Goal: Task Accomplishment & Management: Use online tool/utility

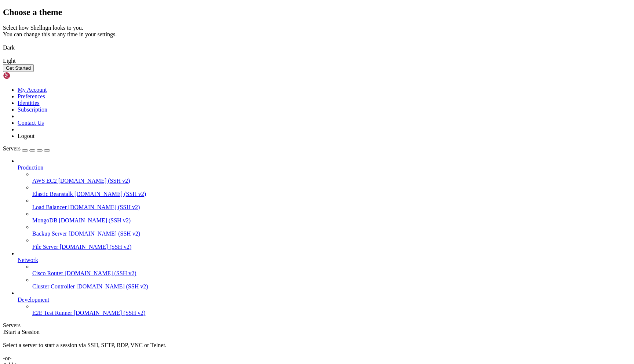
click at [34, 72] on button "Get Started" at bounding box center [18, 68] width 31 height 8
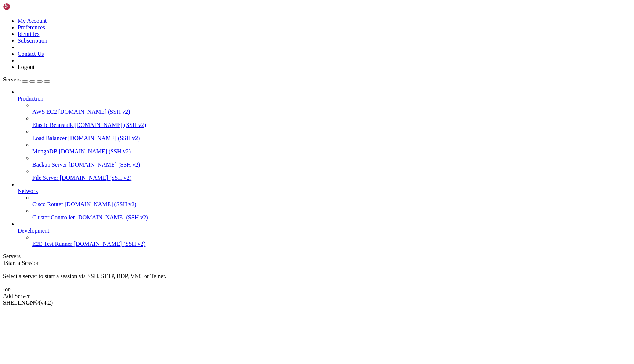
click at [366, 293] on div "Add Server" at bounding box center [317, 296] width 628 height 7
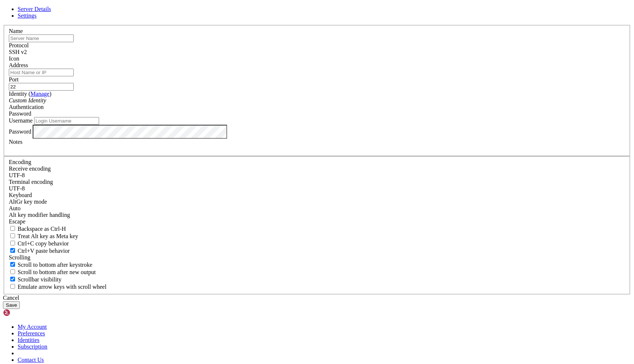
click at [74, 76] on input "Address" at bounding box center [41, 73] width 65 height 8
paste input "[TECHNICAL_ID]"
type input "[TECHNICAL_ID]"
click at [74, 42] on input "text" at bounding box center [41, 38] width 65 height 8
type input "Cali"
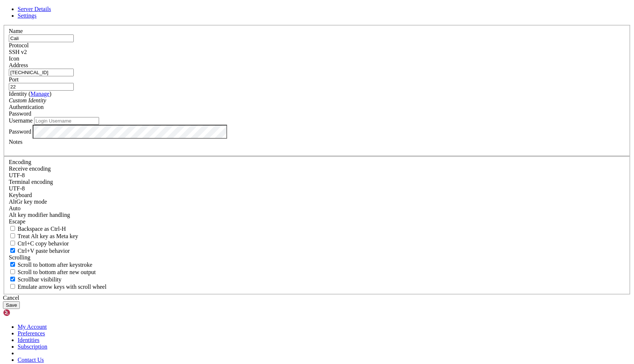
click at [99, 125] on input "Username" at bounding box center [66, 121] width 65 height 8
type input "root"
click at [20, 301] on button "Save" at bounding box center [11, 305] width 17 height 8
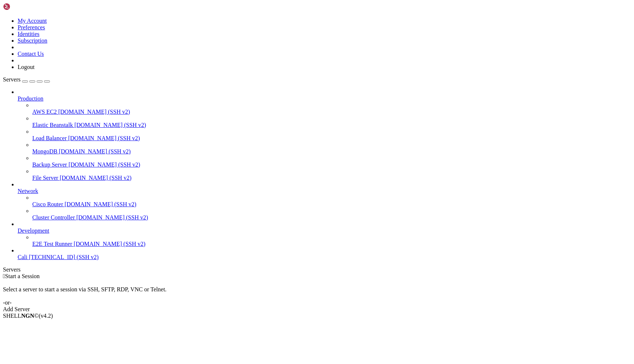
click at [56, 260] on span "[TECHNICAL_ID] (SSH v2)" at bounding box center [64, 257] width 70 height 6
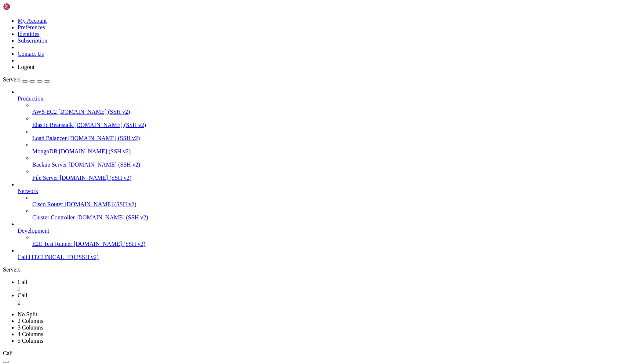
type input "/var"
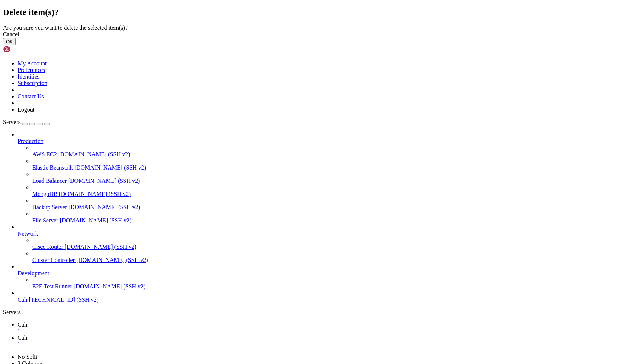
click at [16, 45] on button "OK" at bounding box center [9, 42] width 13 height 8
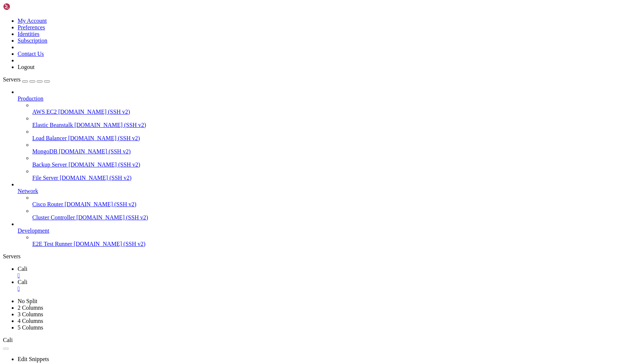
click at [59, 247] on span "E2E Test Runner" at bounding box center [52, 244] width 40 height 6
click at [120, 272] on div "" at bounding box center [324, 275] width 613 height 7
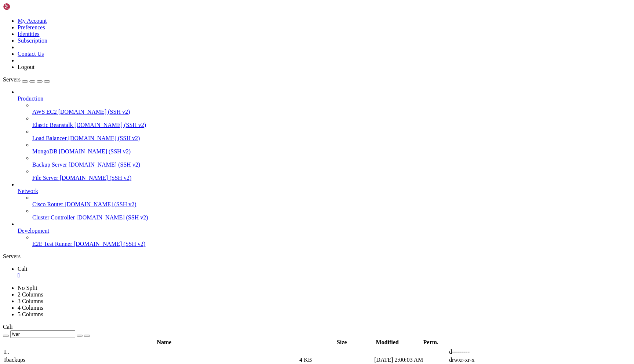
click at [120, 272] on div "" at bounding box center [324, 275] width 613 height 7
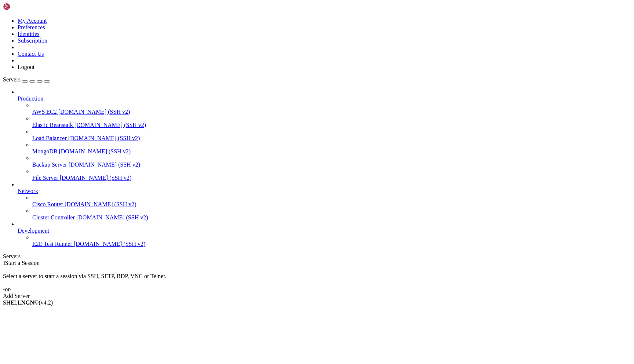
click at [365, 293] on div "Add Server" at bounding box center [317, 296] width 628 height 7
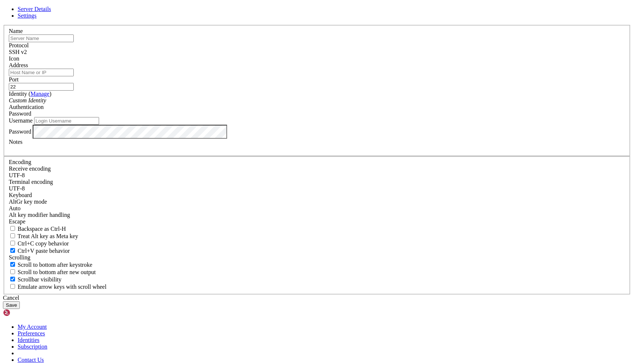
click at [99, 125] on input "Username" at bounding box center [66, 121] width 65 height 8
click at [74, 76] on input "Address" at bounding box center [41, 73] width 65 height 8
paste input "[TECHNICAL_ID]"
type input "[TECHNICAL_ID]"
click at [99, 125] on input "Username" at bounding box center [66, 121] width 65 height 8
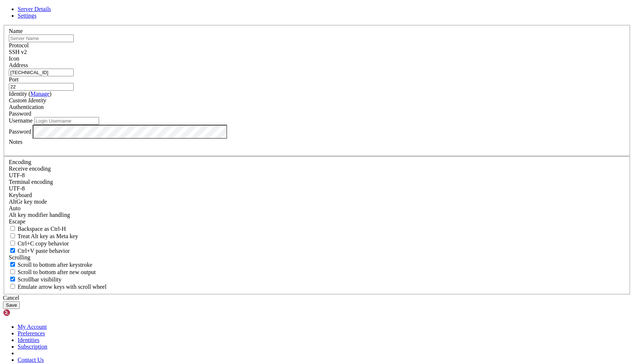
paste input "root"
type input "root"
click at [20, 301] on button "Save" at bounding box center [11, 305] width 17 height 8
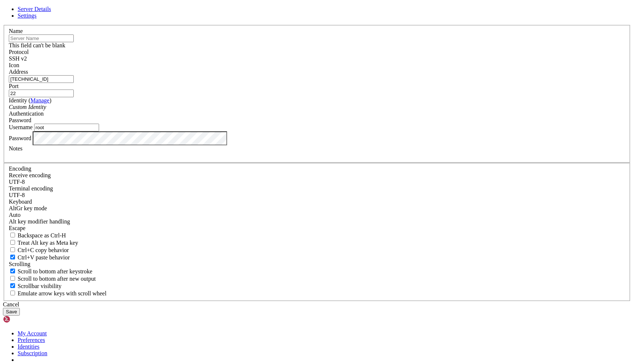
click at [74, 42] on input "text" at bounding box center [41, 38] width 65 height 8
type input "Cali"
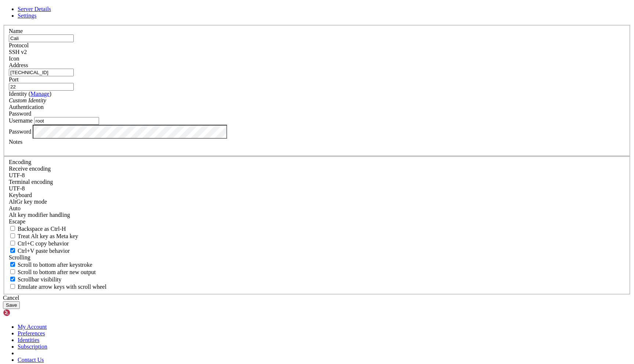
click at [20, 301] on button "Save" at bounding box center [11, 305] width 17 height 8
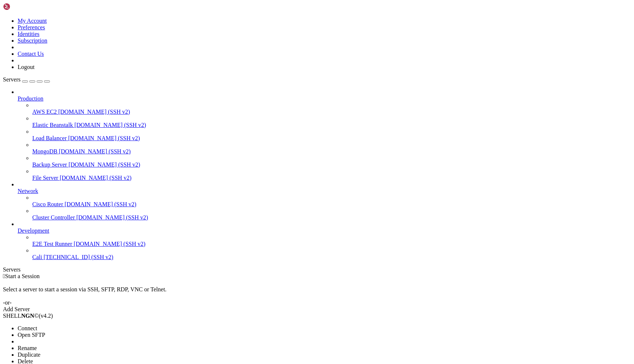
click at [45, 331] on span "Open SFTP" at bounding box center [31, 334] width 27 height 6
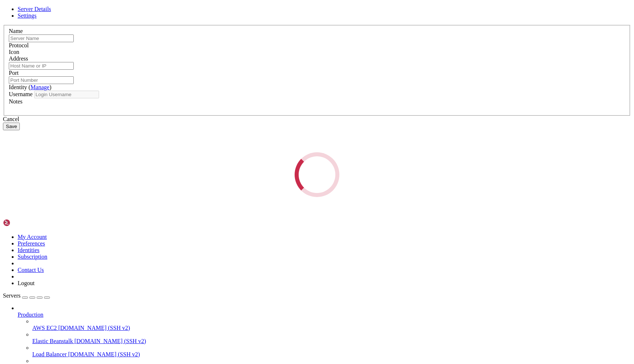
type input "Cali"
type input "[TECHNICAL_ID]"
type input "22"
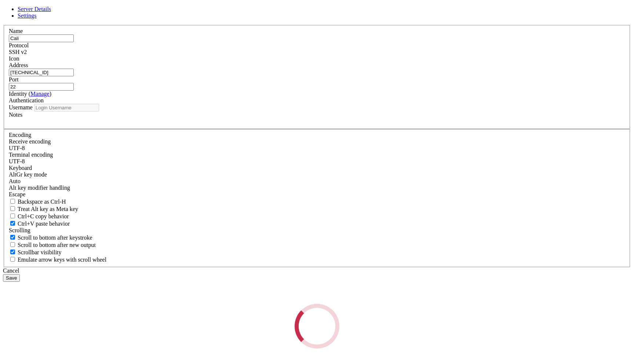
type input "root"
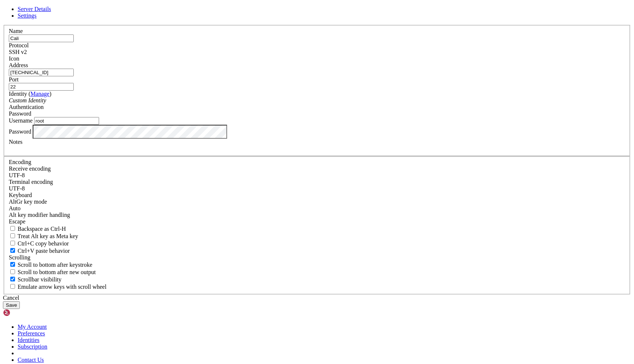
click at [20, 301] on button "Save" at bounding box center [11, 305] width 17 height 8
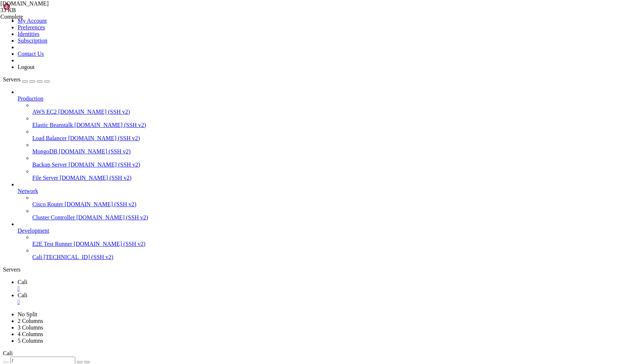
type input "/usr/lib"
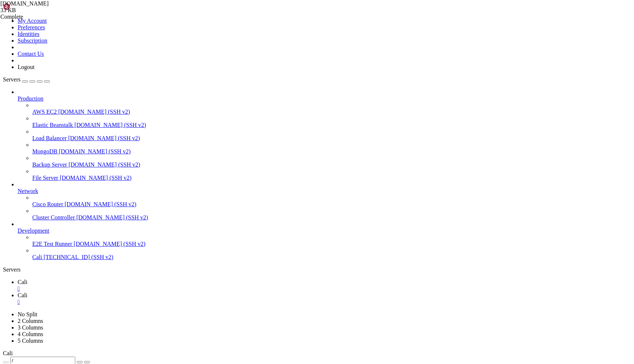
scroll to position [718, 0]
click at [18, 279] on icon at bounding box center [18, 282] width 0 height 6
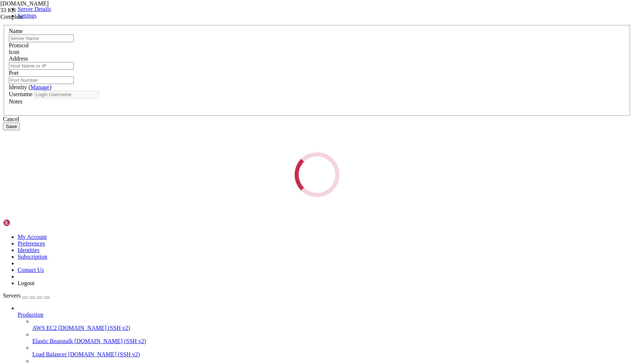
type input "Cali"
type input "[TECHNICAL_ID]"
type input "22"
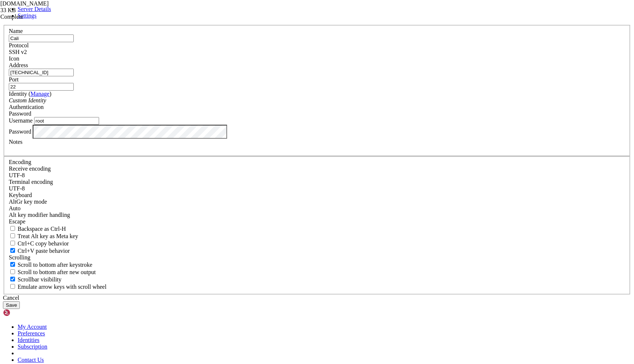
click at [99, 125] on input "root" at bounding box center [66, 121] width 65 height 8
type input "walletdetect"
click at [20, 301] on button "Save" at bounding box center [11, 305] width 17 height 8
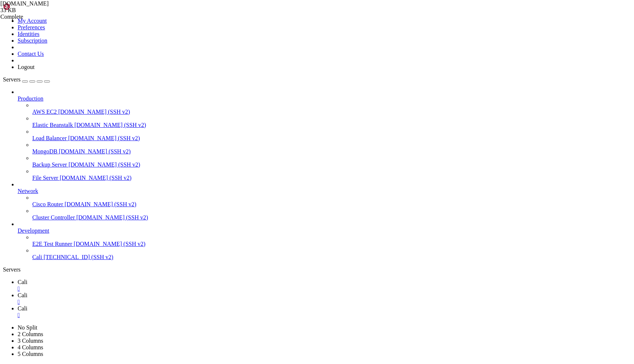
click at [121, 285] on div "" at bounding box center [324, 288] width 613 height 7
click at [120, 285] on div "" at bounding box center [324, 288] width 613 height 7
click at [141, 292] on link "Cali " at bounding box center [324, 298] width 613 height 13
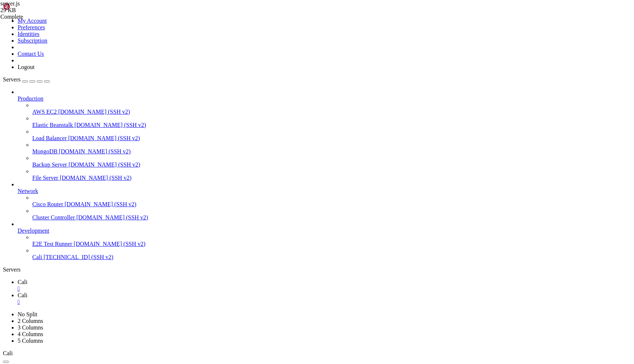
type input "/home/walletdetect/walletdetect-cases/public"
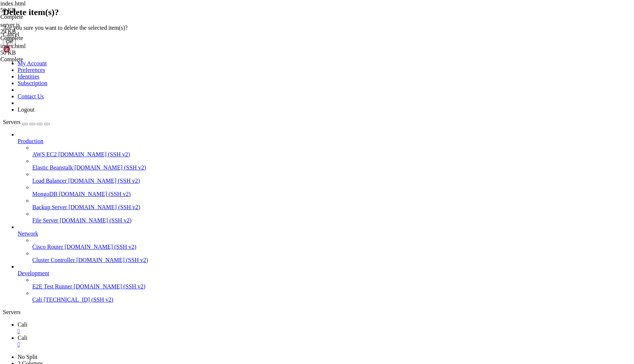
click at [16, 45] on button "OK" at bounding box center [9, 42] width 13 height 8
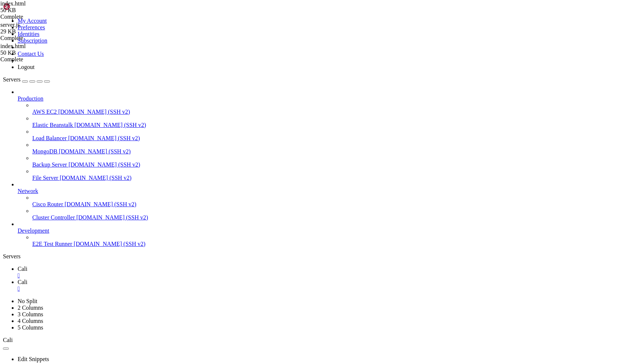
click at [154, 285] on div "" at bounding box center [324, 288] width 613 height 7
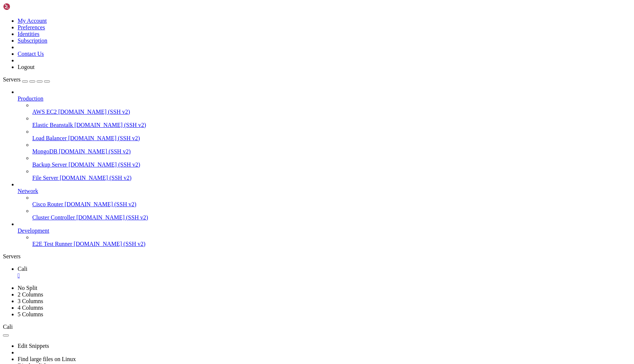
click at [119, 272] on div "" at bounding box center [324, 275] width 613 height 7
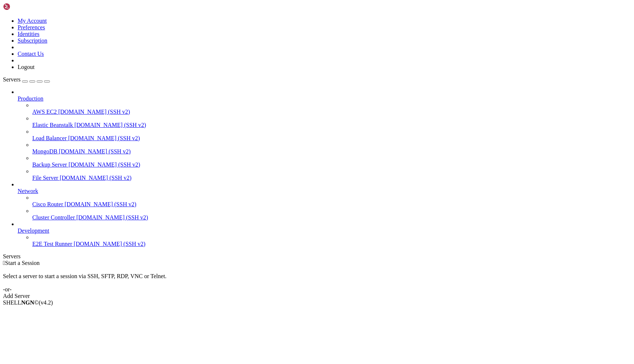
click at [373, 293] on div "Add Server" at bounding box center [317, 296] width 628 height 7
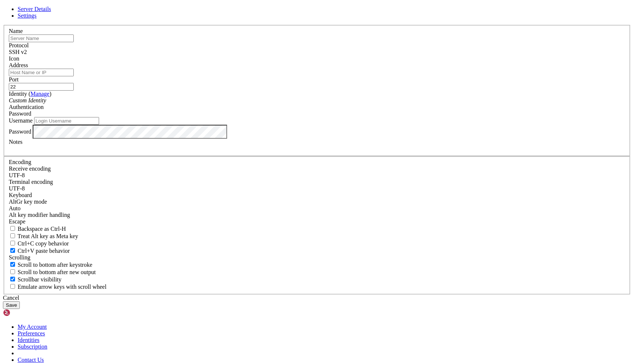
click at [74, 42] on input "text" at bounding box center [41, 38] width 65 height 8
type input "appeal"
click at [99, 125] on input "Username" at bounding box center [66, 121] width 65 height 8
paste input "[TECHNICAL_ID]"
type input "[TECHNICAL_ID]"
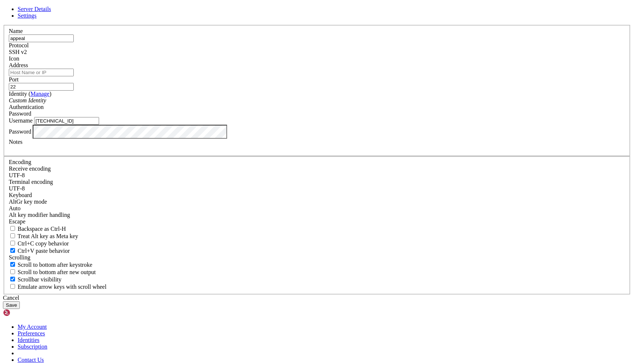
click at [20, 301] on button "Save" at bounding box center [11, 305] width 17 height 8
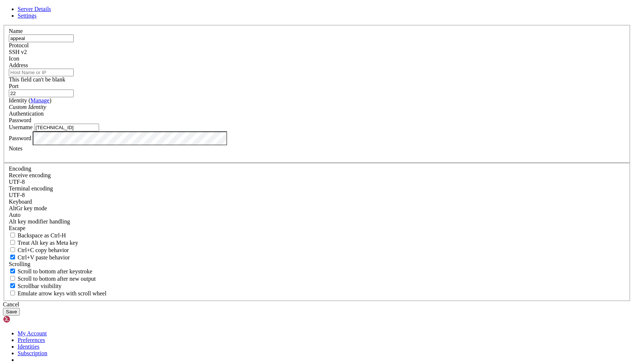
drag, startPoint x: 269, startPoint y: 199, endPoint x: 179, endPoint y: 199, distance: 90.2
click at [179, 199] on div "Server Details Settings Name appeal Protocol SSH v2 Icon" at bounding box center [317, 160] width 628 height 309
click at [74, 76] on input "Address" at bounding box center [41, 73] width 65 height 8
paste input "[TECHNICAL_ID]"
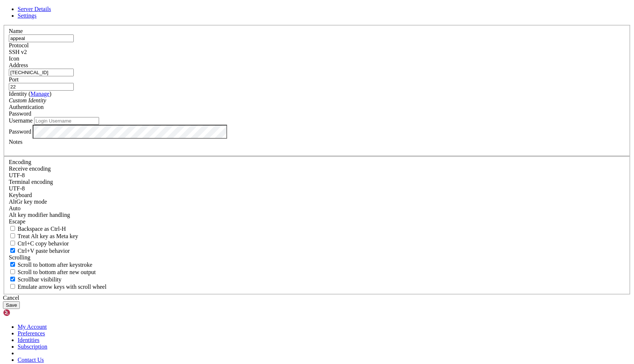
type input "[TECHNICAL_ID]"
click at [99, 125] on input "Username" at bounding box center [66, 121] width 65 height 8
type input "root"
click at [20, 301] on button "Save" at bounding box center [11, 305] width 17 height 8
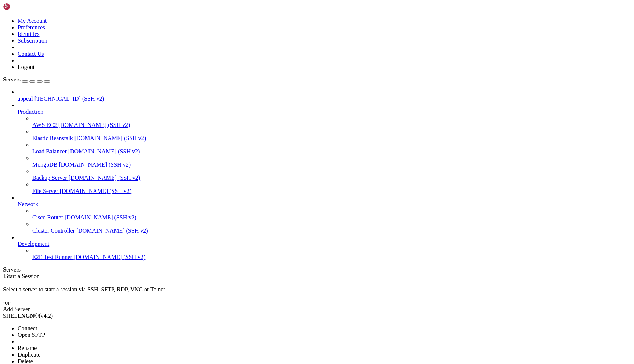
click at [84, 325] on li "Connect" at bounding box center [51, 328] width 67 height 7
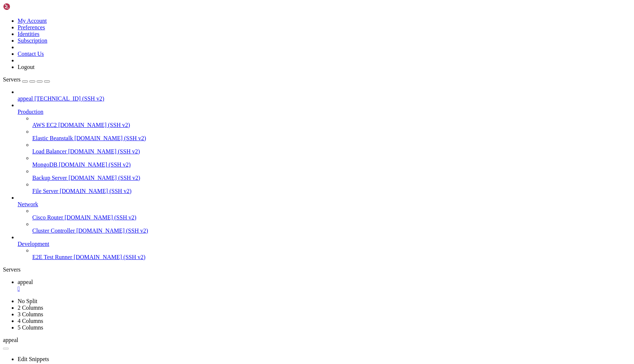
scroll to position [0, 0]
click at [33, 279] on span "appeal" at bounding box center [25, 282] width 15 height 6
type input "/root"
click at [33, 292] on span "appeal" at bounding box center [25, 295] width 15 height 6
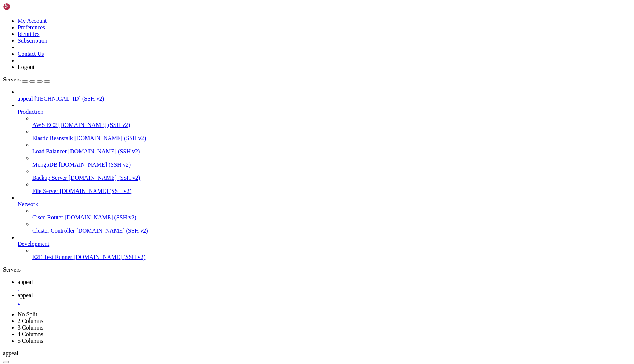
click at [33, 279] on span "appeal" at bounding box center [25, 282] width 15 height 6
click at [33, 292] on span "appeal" at bounding box center [25, 295] width 15 height 6
click at [120, 279] on link "appeal " at bounding box center [324, 285] width 613 height 13
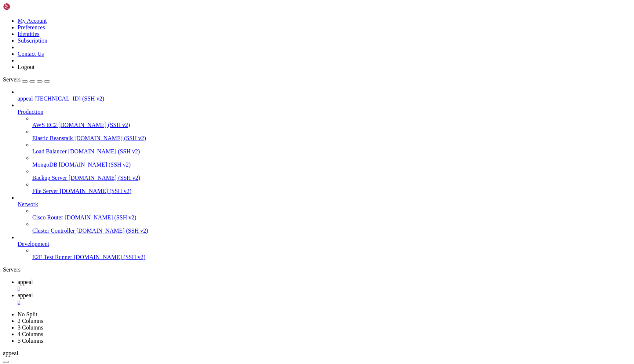
click at [155, 292] on link "appeal " at bounding box center [324, 298] width 613 height 13
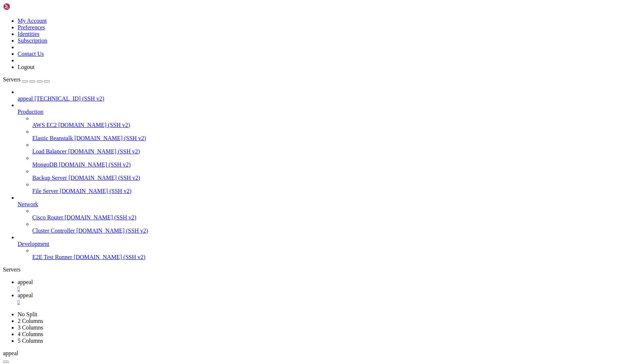
click at [33, 279] on span "appeal" at bounding box center [25, 282] width 15 height 6
drag, startPoint x: 198, startPoint y: 733, endPoint x: 177, endPoint y: 674, distance: 63.1
copy div "root@blitz-intel-nl-2-5891806-445378:~# nano package.json root@blitz-intel-nl-2…"
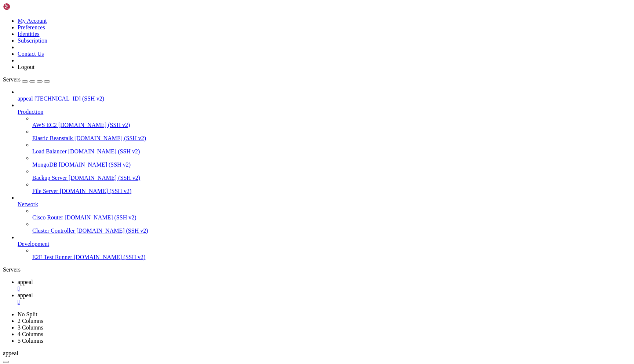
scroll to position [12965, 0]
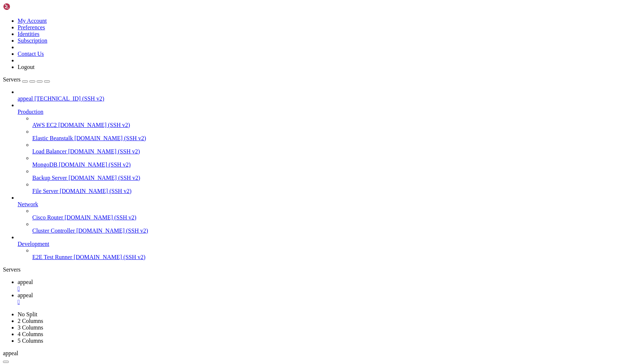
drag, startPoint x: 174, startPoint y: 733, endPoint x: 134, endPoint y: 560, distance: 177.3
copy div "/root/node_modules/tough-cookie/dist/memstore.js:30 const result = this.idx[dom…"
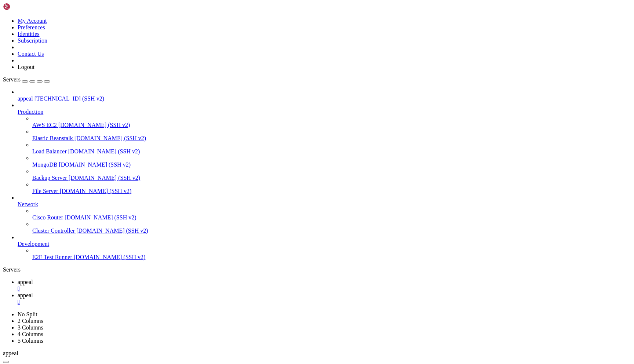
click at [128, 285] on div "" at bounding box center [324, 288] width 613 height 7
drag, startPoint x: 56, startPoint y: 1101, endPoint x: 7, endPoint y: 1101, distance: 49.1
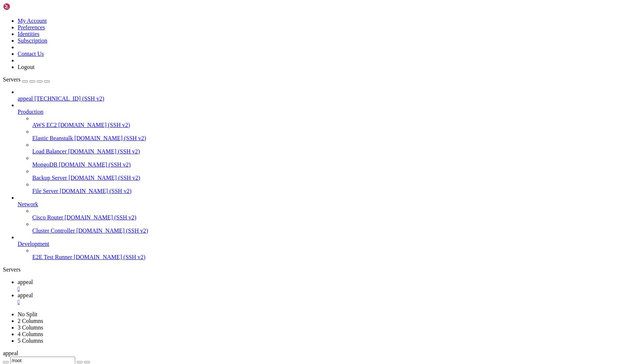
click at [109, 279] on link "appeal " at bounding box center [324, 285] width 613 height 13
click at [80, 362] on div "submit" at bounding box center [80, 362] width 0 height 0
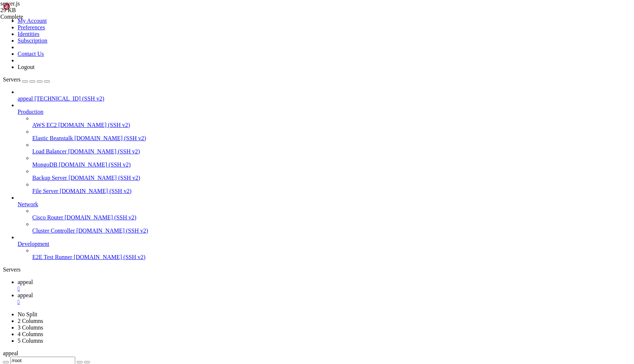
scroll to position [4651, 0]
type input "wallet"
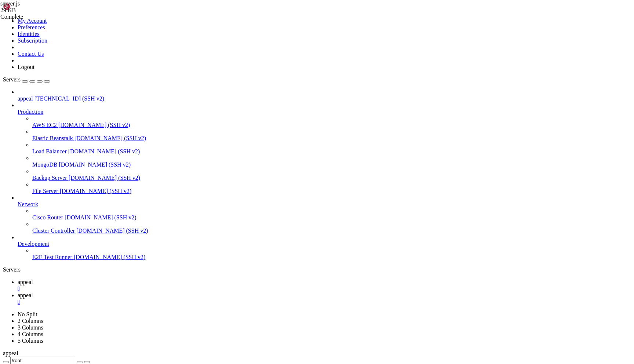
type textarea "console.log(`🌐 Web interface available at https://appeal.walletintel.org`);"
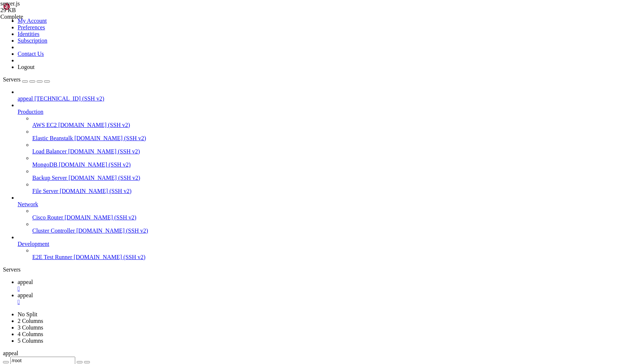
scroll to position [4651, 0]
click at [156, 292] on link "appeal " at bounding box center [324, 298] width 613 height 13
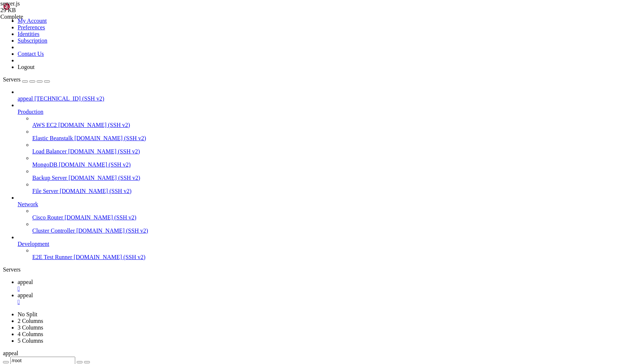
click at [114, 279] on link "appeal " at bounding box center [324, 285] width 613 height 13
type input "/root/public"
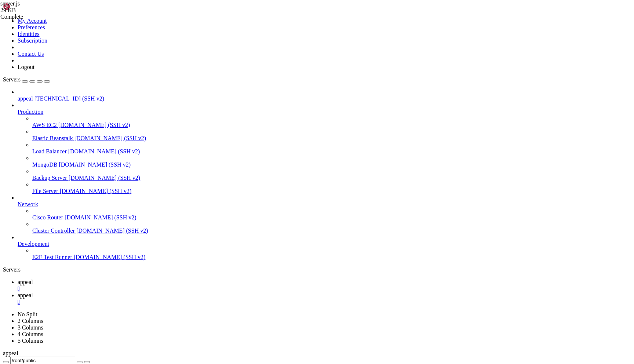
type input "wi"
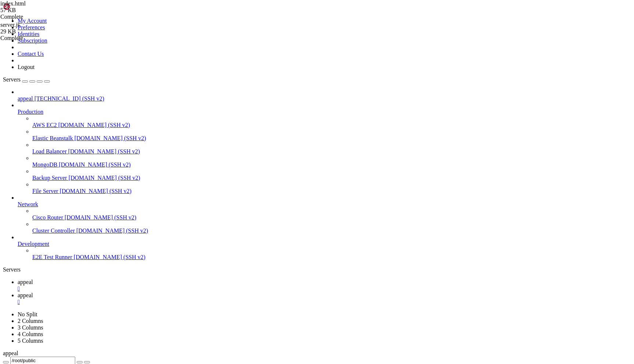
type textarea "<meta name="viewport" content="width=device-width, initial-scale=1.0">"
click at [33, 292] on span "appeal" at bounding box center [25, 295] width 15 height 6
click at [33, 279] on span "appeal" at bounding box center [25, 282] width 15 height 6
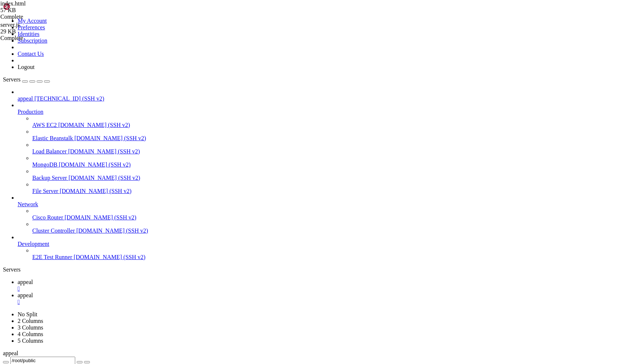
click at [33, 292] on span "appeal" at bounding box center [25, 295] width 15 height 6
click at [115, 279] on link "appeal " at bounding box center [324, 285] width 613 height 13
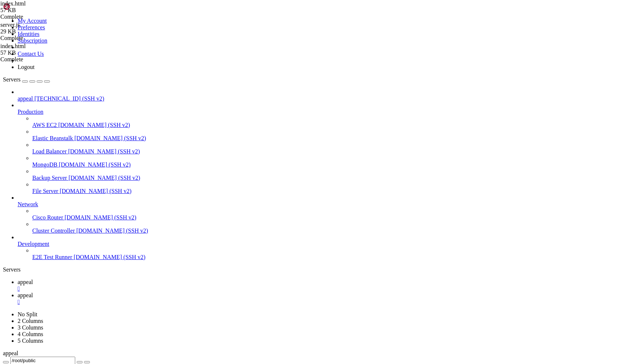
scroll to position [3446, 0]
click at [147, 292] on link "appeal " at bounding box center [324, 298] width 613 height 13
click at [33, 279] on span "appeal" at bounding box center [25, 282] width 15 height 6
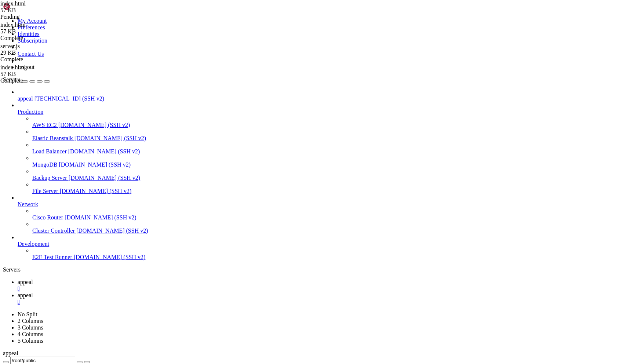
type textarea "</html>"
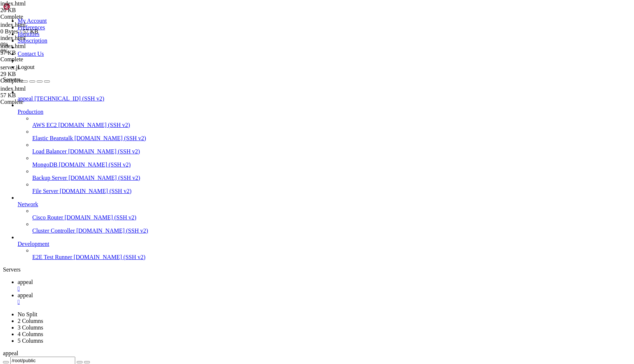
click at [151, 292] on link "appeal " at bounding box center [324, 298] width 613 height 13
click at [170, 298] on div "" at bounding box center [324, 301] width 613 height 7
